Goal: Find specific page/section: Find specific page/section

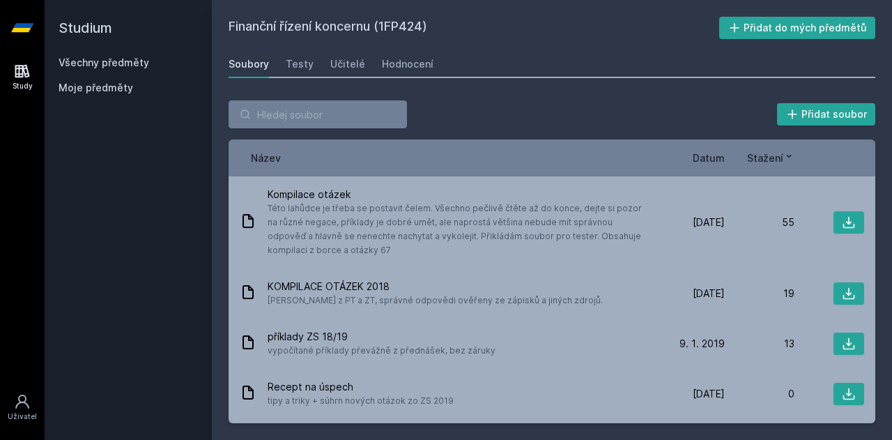
drag, startPoint x: 0, startPoint y: 0, endPoint x: 71, endPoint y: 52, distance: 88.3
click at [71, 52] on h2 "Studium" at bounding box center [128, 28] width 139 height 56
click at [73, 63] on link "Všechny předměty" at bounding box center [104, 62] width 91 height 12
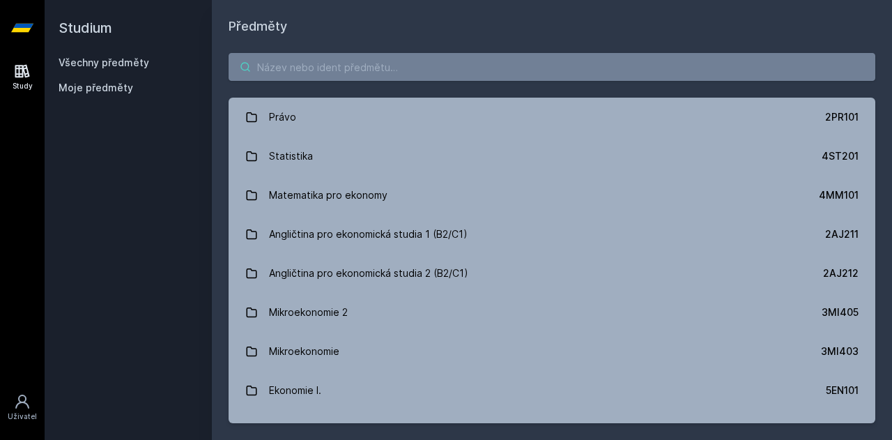
click at [289, 79] on input "search" at bounding box center [552, 67] width 647 height 28
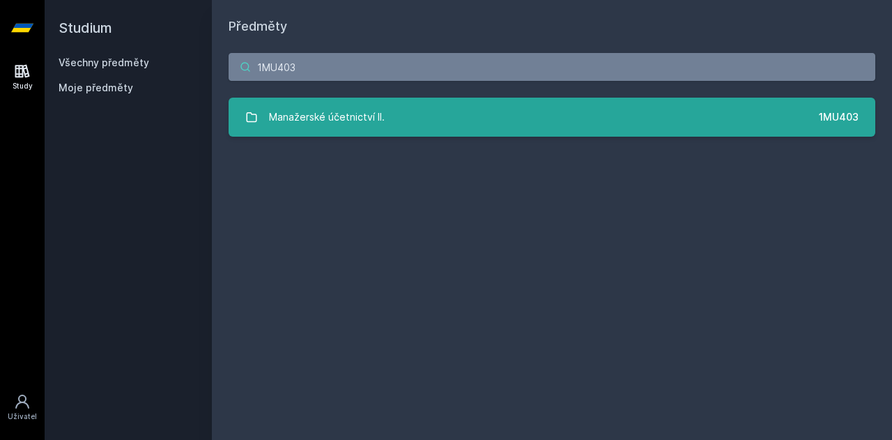
type input "1MU403"
click at [324, 106] on div "Manažerské účetnictví II." at bounding box center [327, 117] width 116 height 28
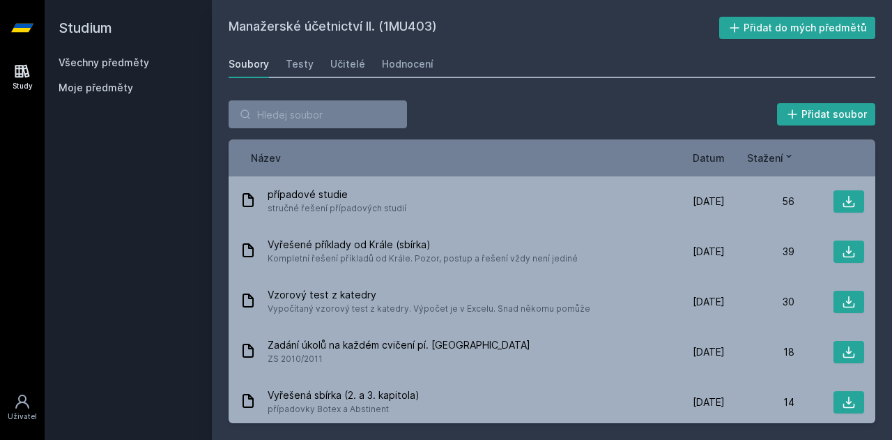
click at [714, 155] on span "Datum" at bounding box center [709, 158] width 32 height 15
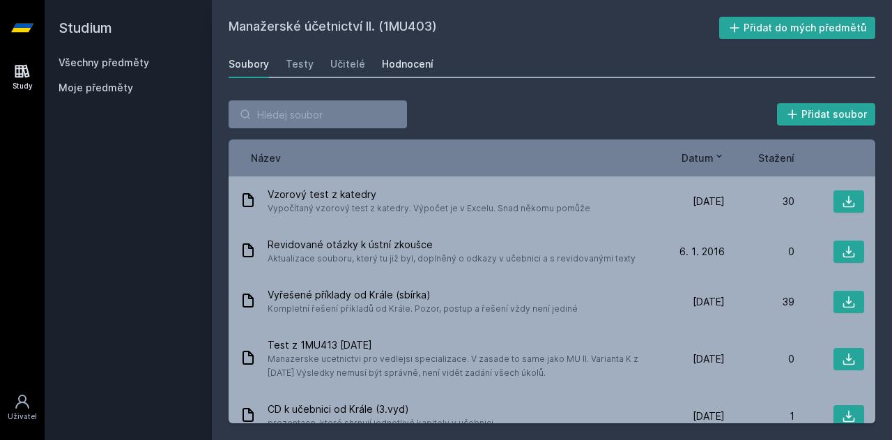
click at [393, 73] on link "Hodnocení" at bounding box center [408, 64] width 52 height 28
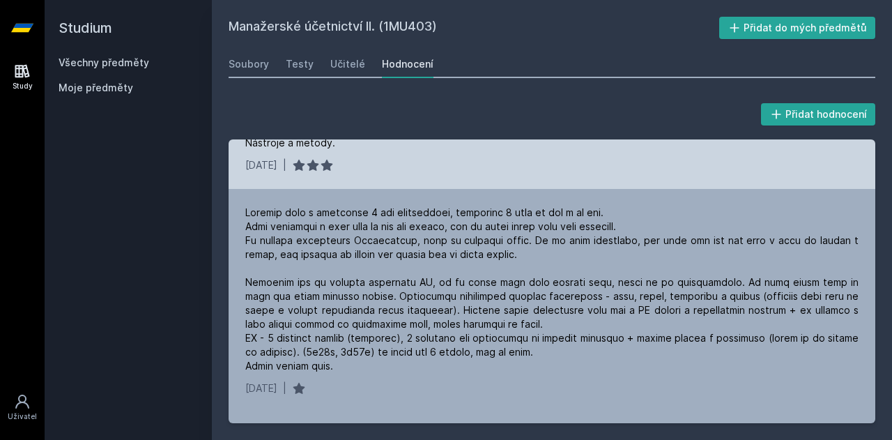
scroll to position [256, 0]
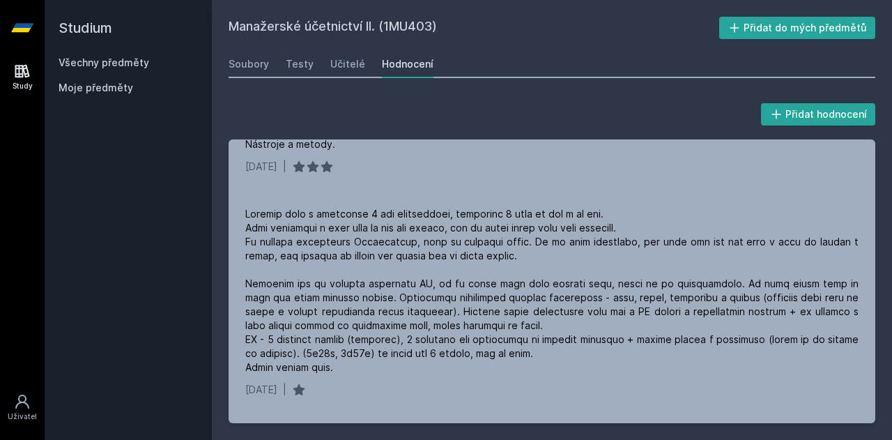
click at [139, 56] on link "Všechny předměty" at bounding box center [104, 62] width 91 height 12
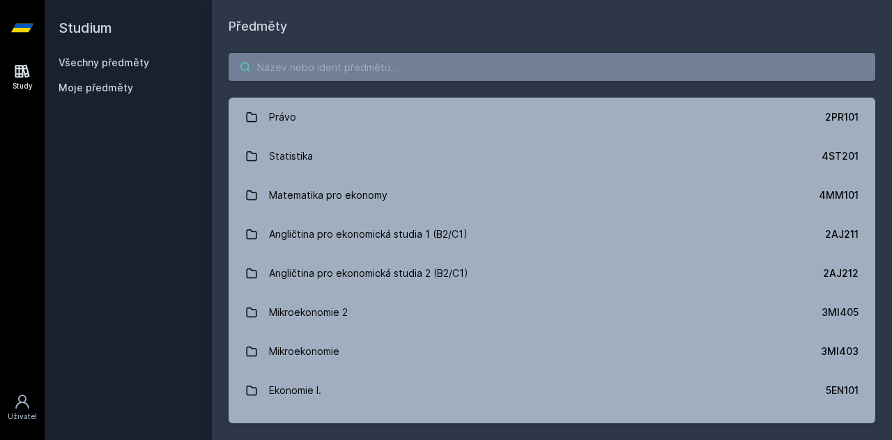
click at [341, 63] on input "search" at bounding box center [552, 67] width 647 height 28
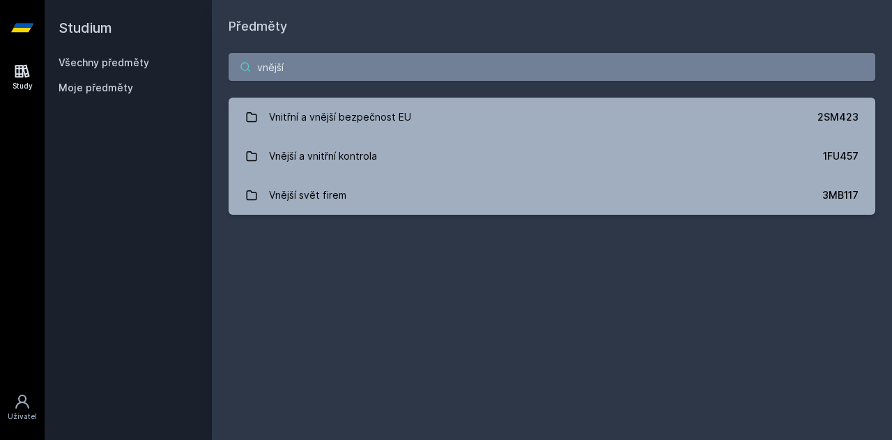
type input "vnější"
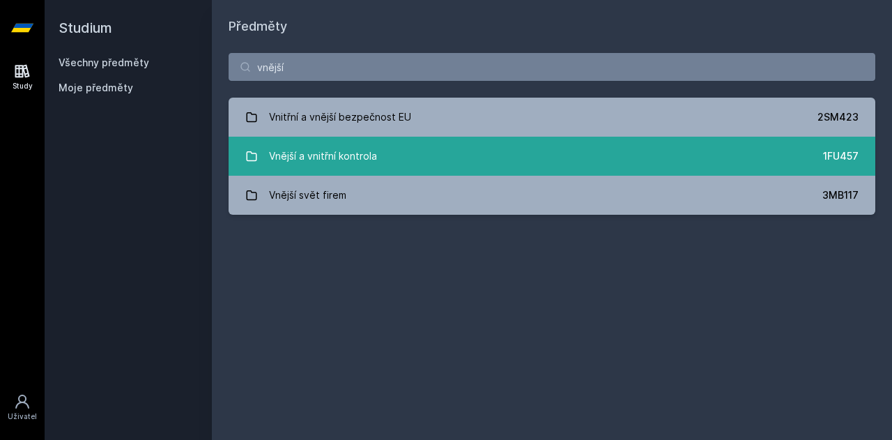
click at [369, 143] on div "Vnější a vnitřní kontrola" at bounding box center [323, 156] width 108 height 28
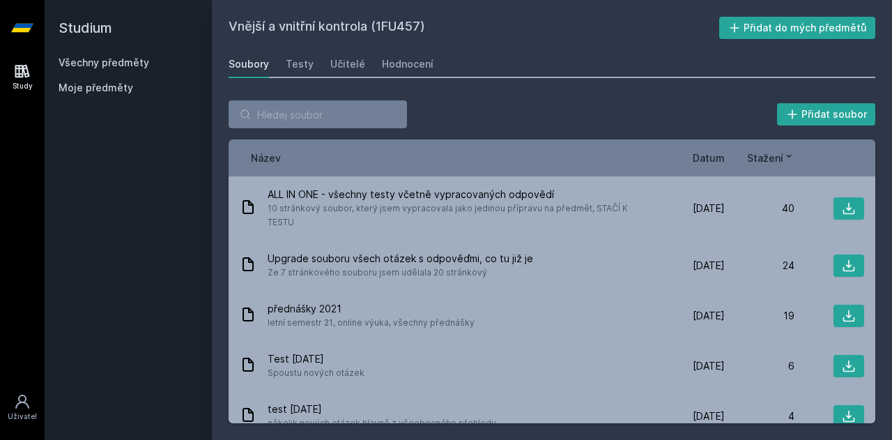
click at [721, 160] on span "Datum" at bounding box center [709, 158] width 32 height 15
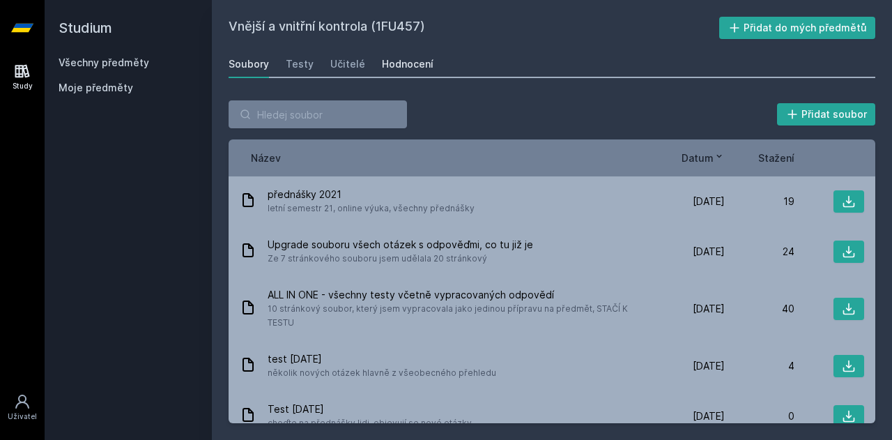
click at [410, 54] on link "Hodnocení" at bounding box center [408, 64] width 52 height 28
